Goal: Task Accomplishment & Management: Use online tool/utility

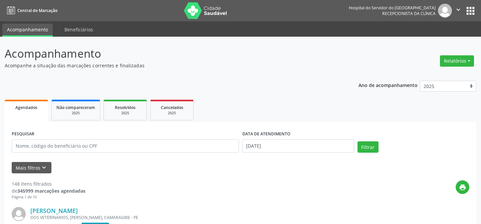
scroll to position [45, 0]
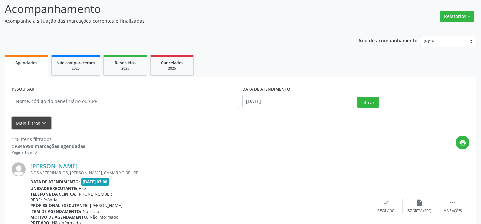
click at [36, 122] on button "Mais filtros keyboard_arrow_down" at bounding box center [32, 124] width 40 height 12
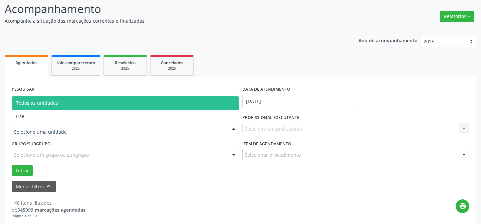
click at [76, 128] on div at bounding box center [125, 128] width 227 height 11
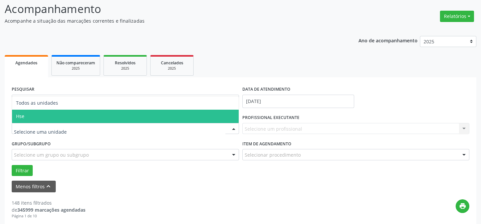
click at [66, 114] on span "Hse" at bounding box center [125, 116] width 227 height 13
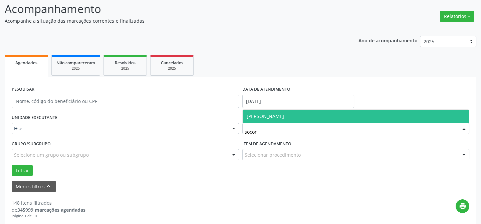
type input "socorr"
click at [310, 115] on span "[PERSON_NAME]" at bounding box center [356, 116] width 227 height 13
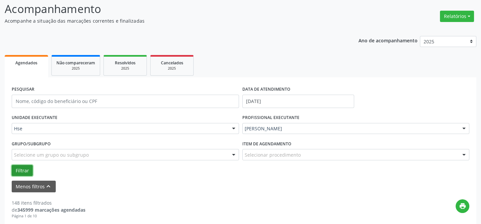
click at [25, 169] on button "Filtrar" at bounding box center [22, 170] width 21 height 11
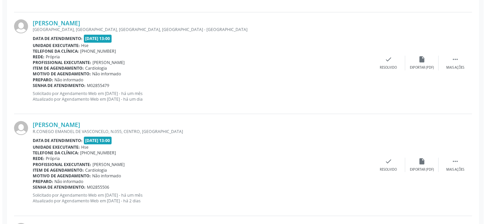
scroll to position [401, 0]
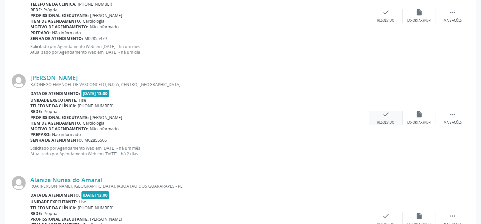
click at [381, 116] on div "check Resolvido" at bounding box center [385, 118] width 33 height 14
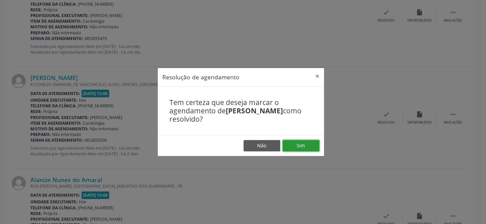
drag, startPoint x: 308, startPoint y: 142, endPoint x: 301, endPoint y: 144, distance: 7.8
click at [307, 143] on button "Sim" at bounding box center [301, 145] width 37 height 11
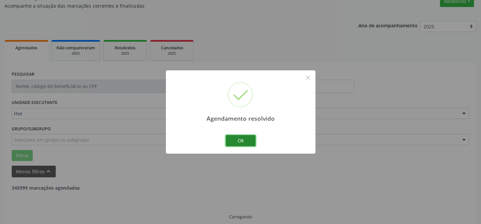
click at [241, 140] on button "Ok" at bounding box center [241, 140] width 30 height 11
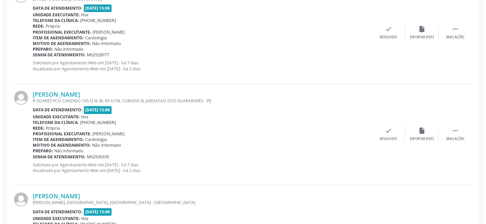
scroll to position [1069, 0]
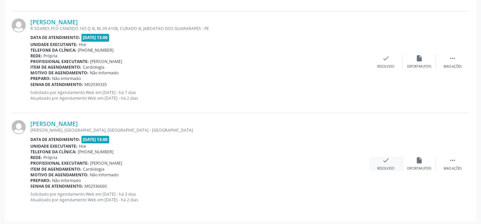
click at [384, 158] on icon "check" at bounding box center [385, 160] width 7 height 7
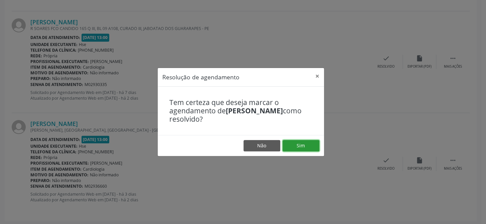
click at [301, 144] on button "Sim" at bounding box center [301, 145] width 37 height 11
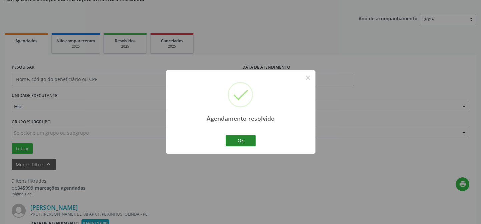
scroll to position [968, 0]
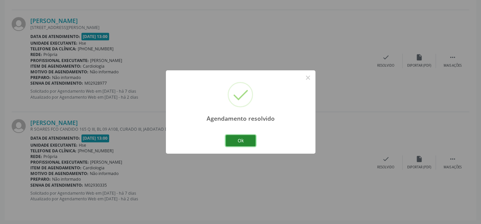
click at [240, 140] on button "Ok" at bounding box center [241, 140] width 30 height 11
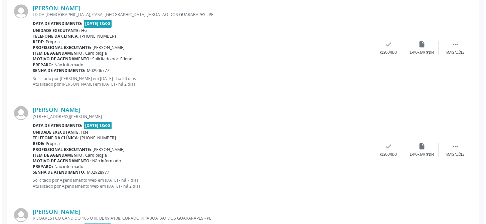
scroll to position [877, 0]
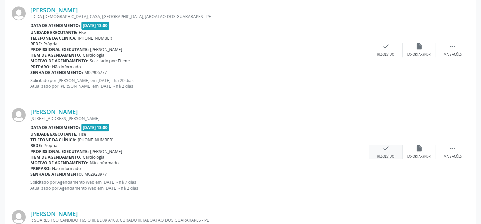
click at [383, 151] on div "check Resolvido" at bounding box center [385, 152] width 33 height 14
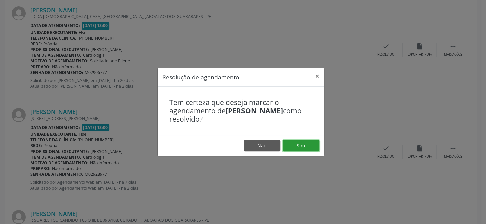
click at [299, 143] on button "Sim" at bounding box center [301, 145] width 37 height 11
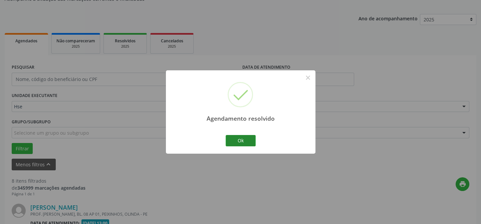
scroll to position [866, 0]
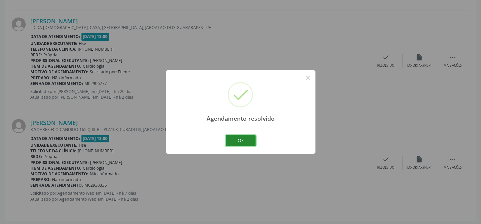
click at [240, 139] on button "Ok" at bounding box center [241, 140] width 30 height 11
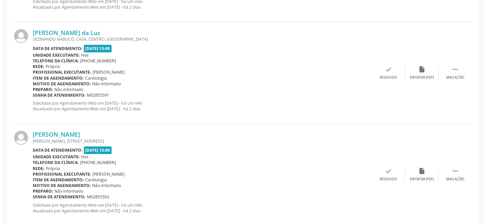
scroll to position [562, 0]
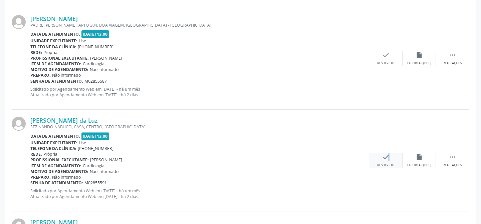
click at [384, 159] on icon "check" at bounding box center [385, 157] width 7 height 7
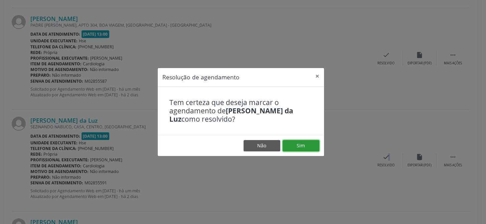
click at [308, 147] on button "Sim" at bounding box center [301, 145] width 37 height 11
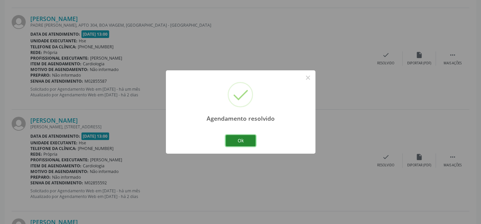
click at [234, 141] on button "Ok" at bounding box center [241, 140] width 30 height 11
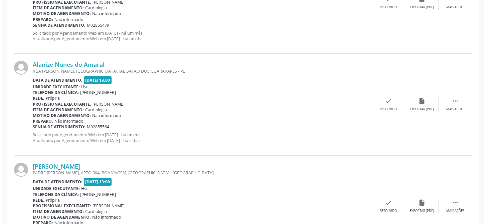
scroll to position [411, 0]
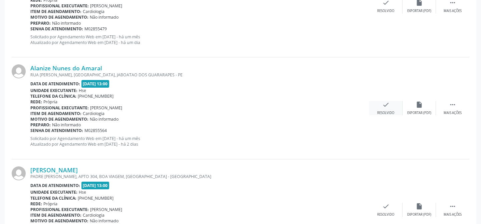
click at [382, 107] on icon "check" at bounding box center [385, 104] width 7 height 7
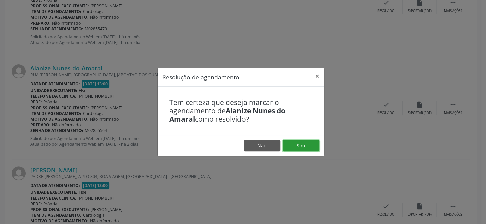
click at [306, 145] on button "Sim" at bounding box center [301, 145] width 37 height 11
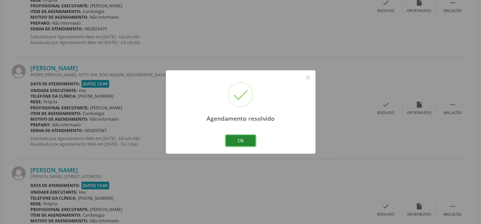
click at [232, 140] on button "Ok" at bounding box center [241, 140] width 30 height 11
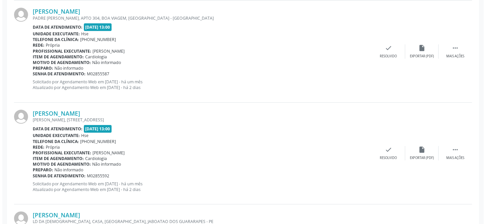
scroll to position [471, 0]
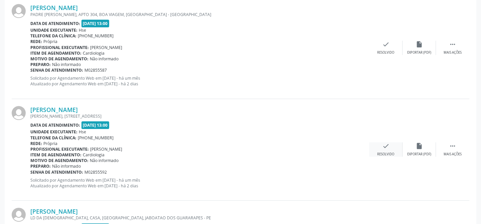
click at [386, 151] on div "check Resolvido" at bounding box center [385, 150] width 33 height 14
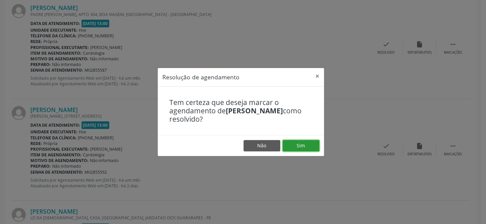
click at [306, 144] on button "Sim" at bounding box center [301, 145] width 37 height 11
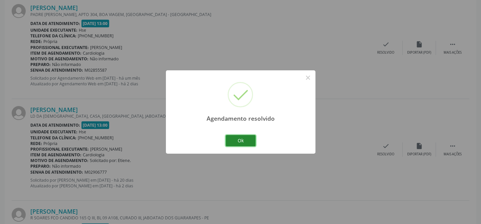
click at [247, 138] on button "Ok" at bounding box center [241, 140] width 30 height 11
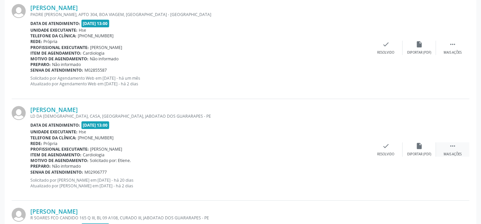
click at [456, 150] on div " Mais ações" at bounding box center [452, 150] width 33 height 14
click at [411, 145] on div "alarm_off Não compareceu" at bounding box center [419, 150] width 33 height 14
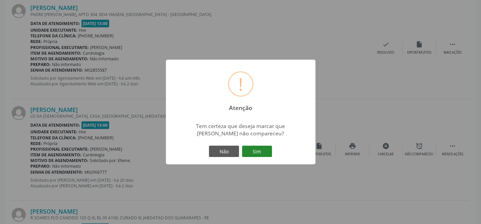
click at [270, 148] on button "Sim" at bounding box center [257, 151] width 30 height 11
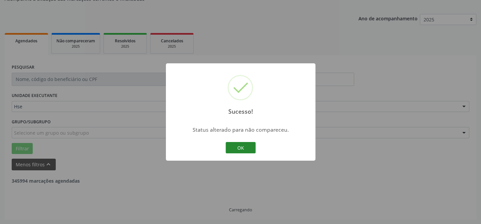
click at [240, 148] on button "OK" at bounding box center [241, 147] width 30 height 11
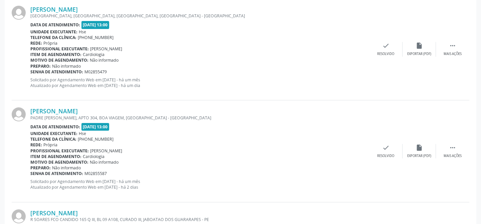
scroll to position [367, 0]
click at [463, 150] on div " Mais ações" at bounding box center [452, 152] width 33 height 14
click at [428, 153] on div "alarm_off Não compareceu" at bounding box center [419, 152] width 33 height 14
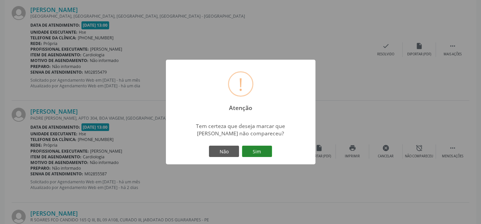
click at [258, 151] on button "Sim" at bounding box center [257, 151] width 30 height 11
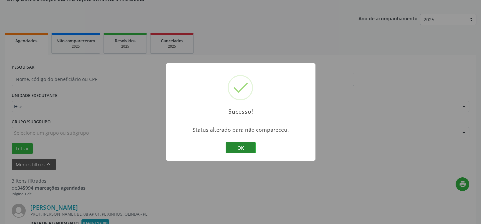
scroll to position [356, 0]
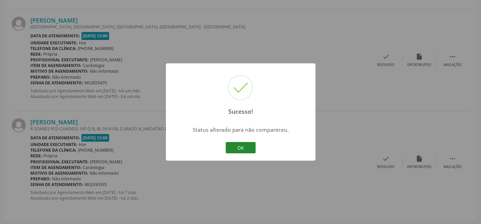
click at [237, 146] on button "OK" at bounding box center [241, 147] width 30 height 11
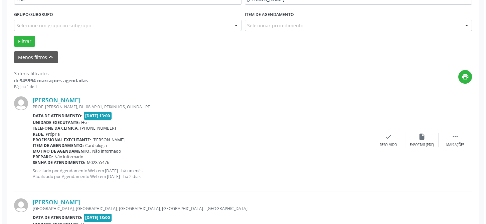
scroll to position [174, 0]
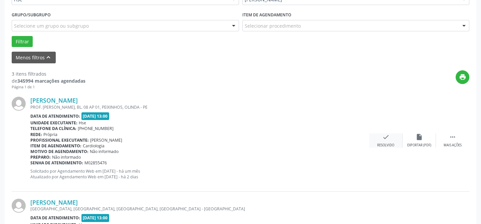
click at [388, 140] on icon "check" at bounding box center [385, 137] width 7 height 7
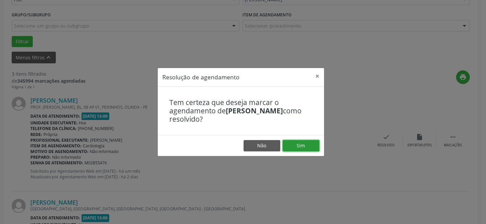
click at [291, 144] on button "Sim" at bounding box center [301, 145] width 37 height 11
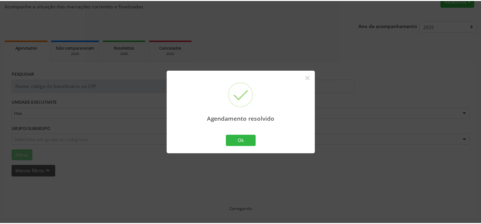
scroll to position [60, 0]
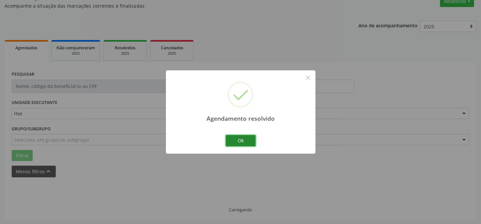
click at [245, 141] on button "Ok" at bounding box center [241, 140] width 30 height 11
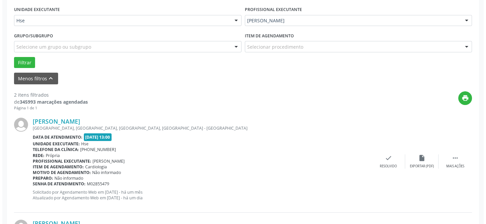
scroll to position [181, 0]
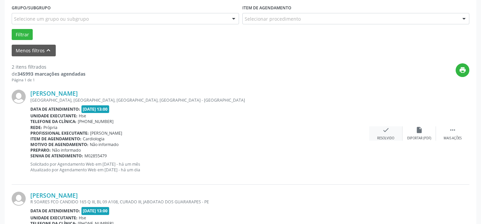
click at [382, 130] on icon "check" at bounding box center [385, 130] width 7 height 7
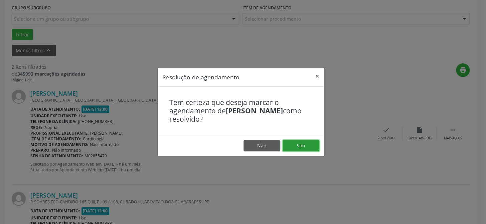
click at [301, 145] on button "Sim" at bounding box center [301, 145] width 37 height 11
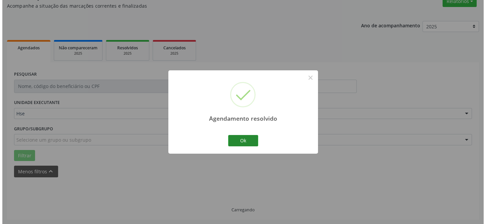
scroll to position [153, 0]
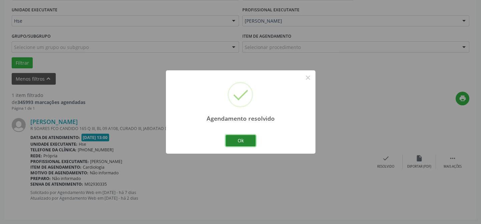
click at [242, 137] on button "Ok" at bounding box center [241, 140] width 30 height 11
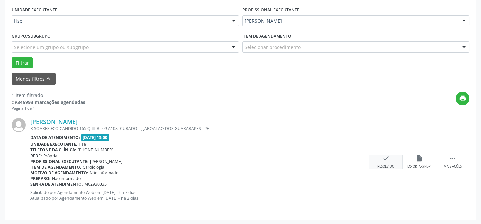
click at [377, 165] on div "Resolvido" at bounding box center [385, 167] width 17 height 5
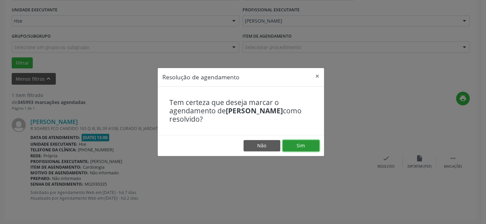
click at [292, 145] on button "Sim" at bounding box center [301, 145] width 37 height 11
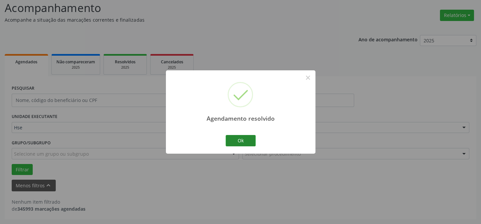
scroll to position [45, 0]
click at [246, 141] on button "Ok" at bounding box center [241, 140] width 30 height 11
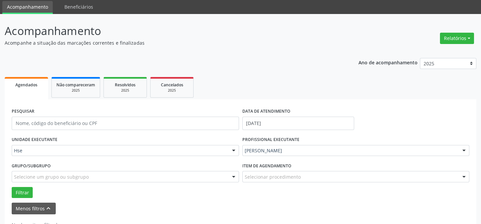
scroll to position [0, 0]
